Goal: Information Seeking & Learning: Check status

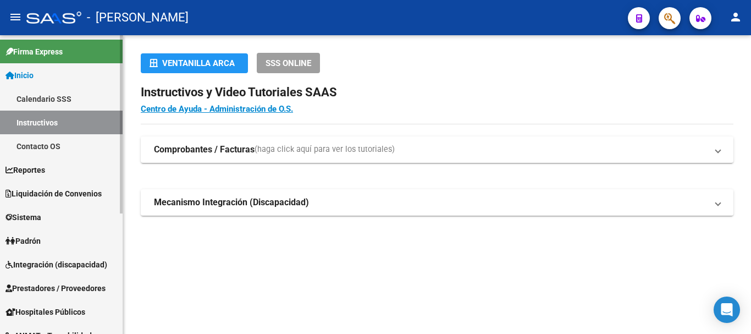
click at [41, 238] on span "Padrón" at bounding box center [23, 241] width 35 height 12
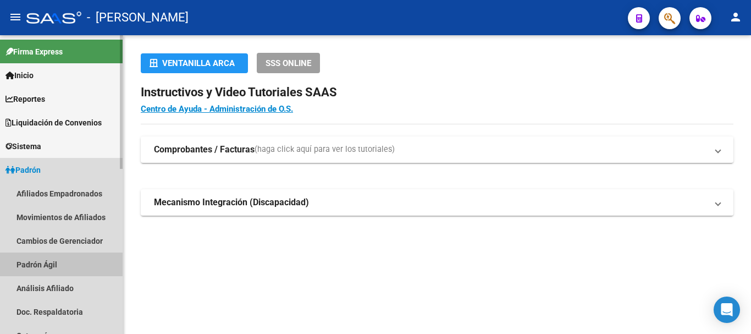
click at [41, 263] on link "Padrón Ágil" at bounding box center [61, 264] width 123 height 24
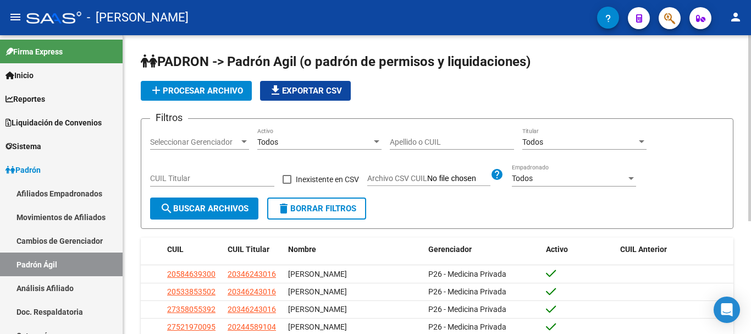
click at [443, 146] on input "Apellido o CUIL" at bounding box center [452, 142] width 124 height 9
paste input "44738074"
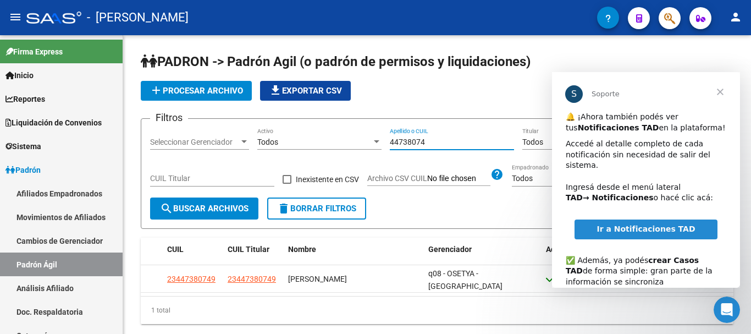
type input "44738074"
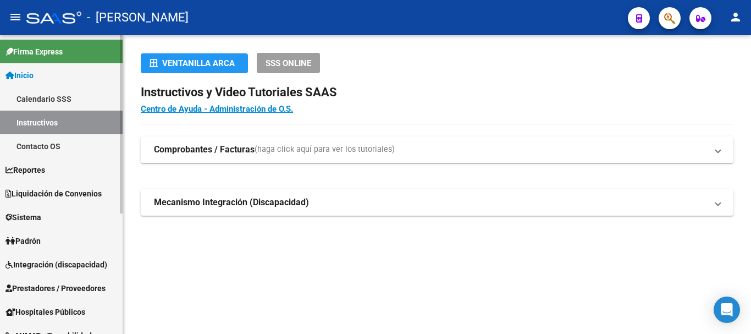
click at [41, 237] on span "Padrón" at bounding box center [23, 241] width 35 height 12
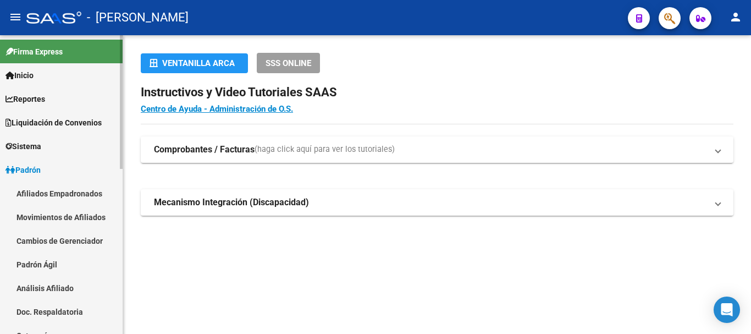
scroll to position [110, 0]
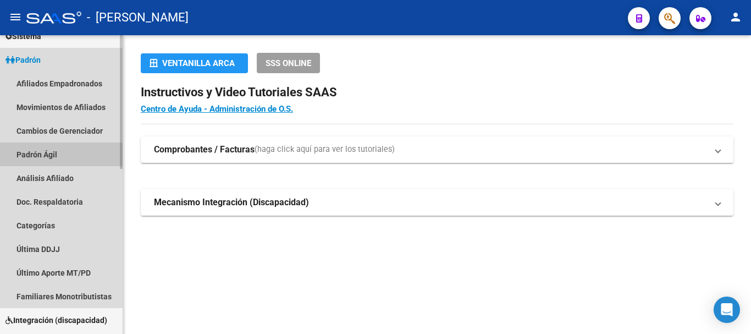
click at [42, 152] on link "Padrón Ágil" at bounding box center [61, 154] width 123 height 24
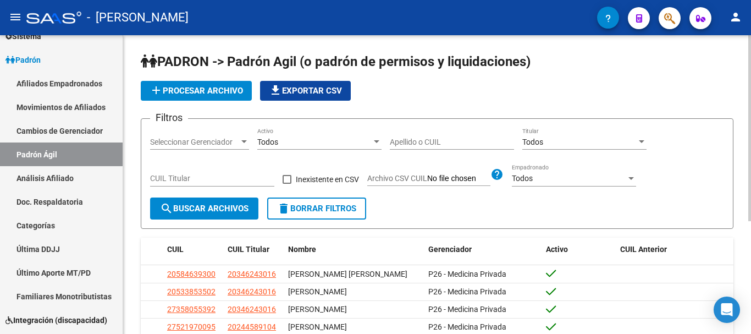
click at [438, 142] on input "Apellido o CUIL" at bounding box center [452, 142] width 124 height 9
paste input "27744205"
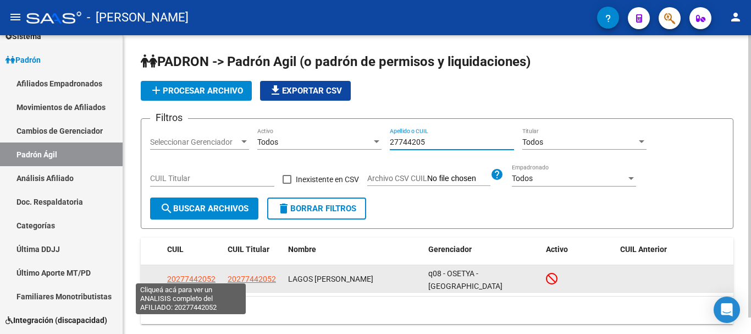
type input "27744205"
click at [196, 274] on span "20277442052" at bounding box center [191, 278] width 48 height 9
